Goal: Information Seeking & Learning: Learn about a topic

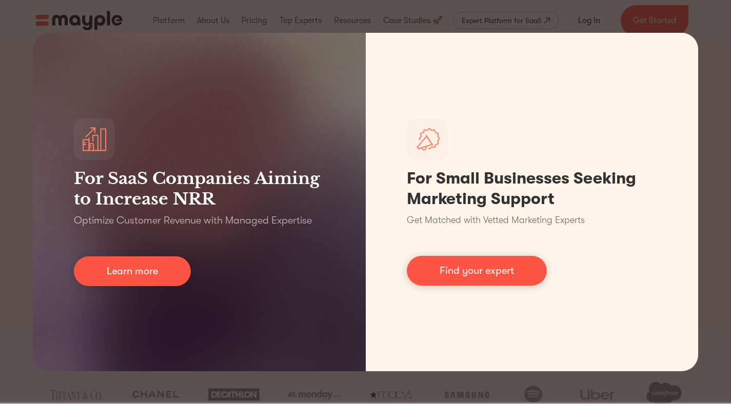
click at [499, 384] on div "For SaaS Companies Aiming to Increase NRR Optimize Customer Revenue with Manage…" at bounding box center [365, 202] width 731 height 404
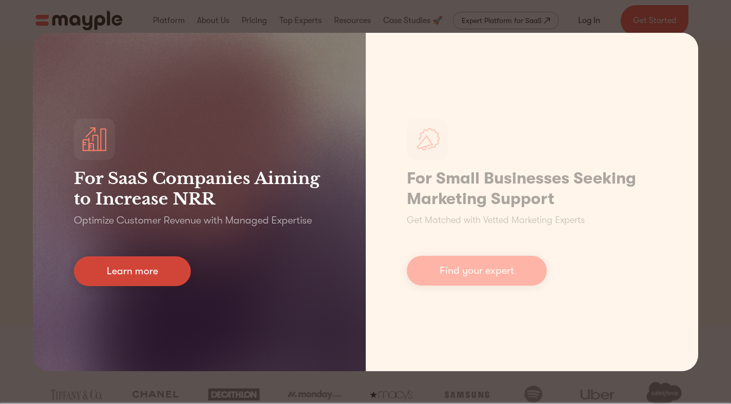
click at [150, 277] on link "Learn more" at bounding box center [132, 272] width 117 height 30
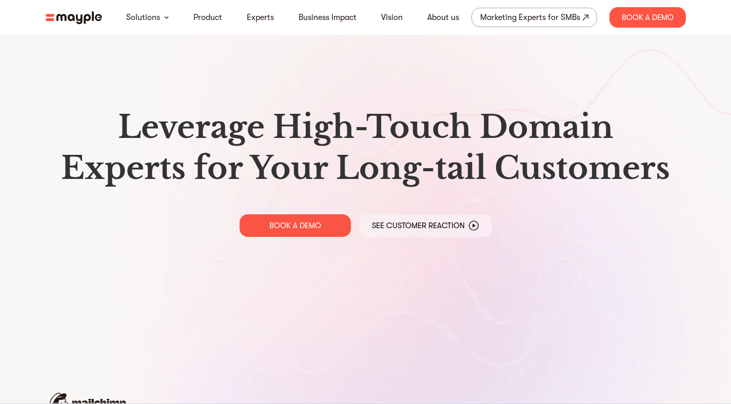
click at [88, 19] on img at bounding box center [74, 17] width 56 height 13
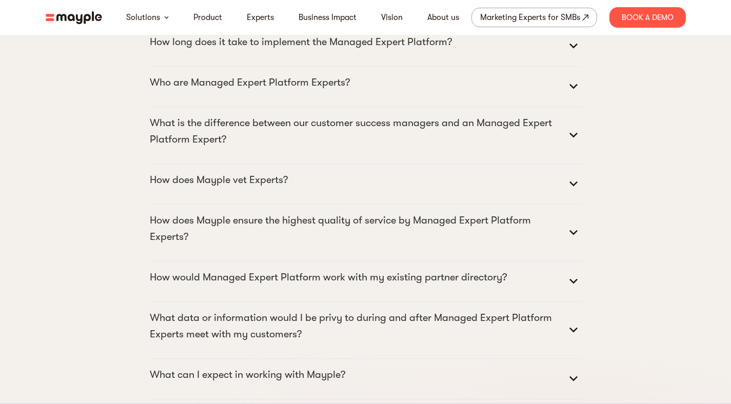
scroll to position [5049, 0]
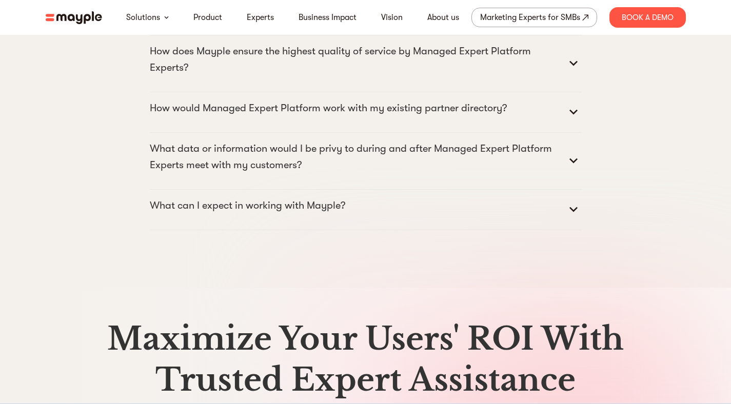
click at [568, 169] on icon at bounding box center [574, 161] width 16 height 16
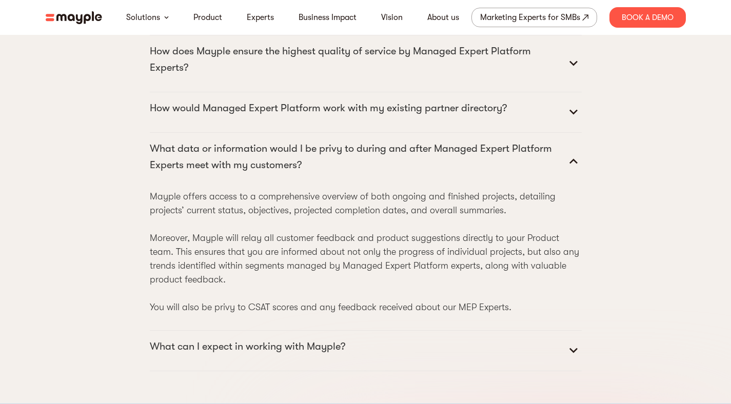
click at [562, 125] on summary "How would Managed Expert Platform work with my existing partner directory?" at bounding box center [366, 112] width 432 height 25
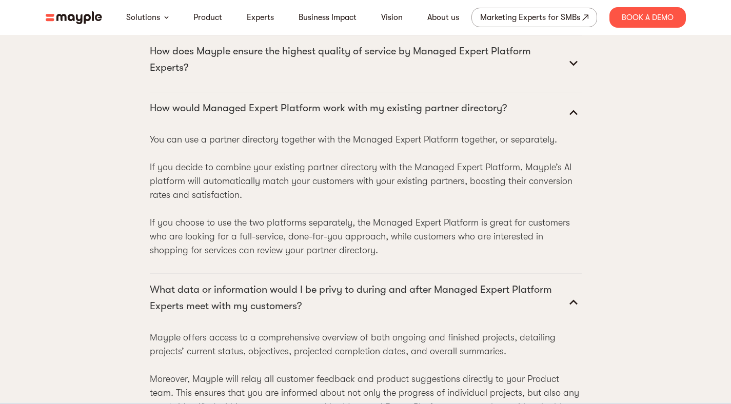
click at [562, 125] on summary "How would Managed Expert Platform work with my existing partner directory?" at bounding box center [366, 112] width 432 height 25
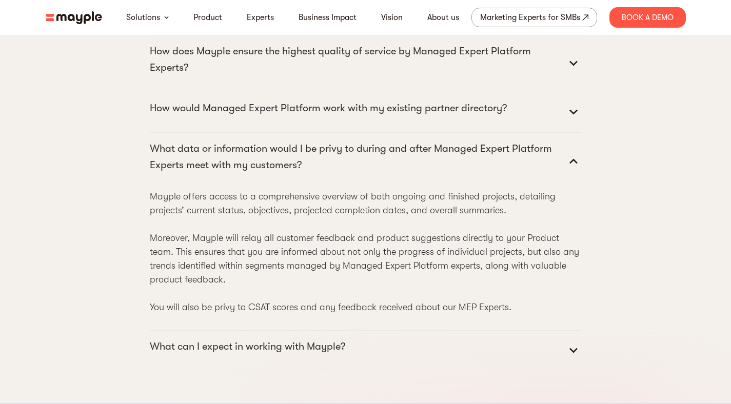
click at [552, 174] on p "What data or information would I be privy to during and after Managed Expert Pl…" at bounding box center [358, 157] width 416 height 33
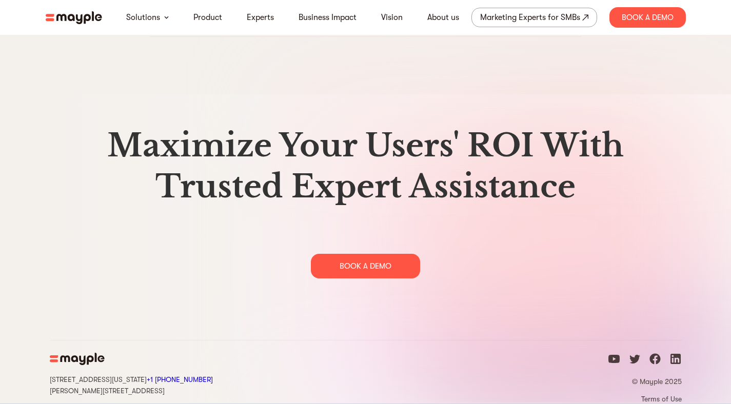
scroll to position [5283, 0]
